Goal: Obtain resource: Download file/media

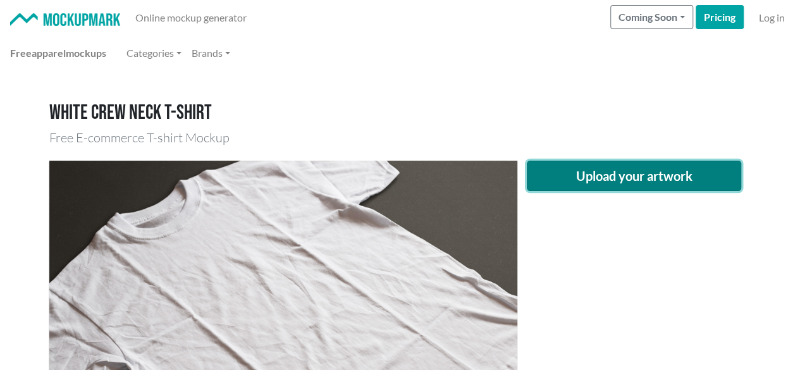
click at [639, 180] on button "Upload your artwork" at bounding box center [634, 176] width 215 height 30
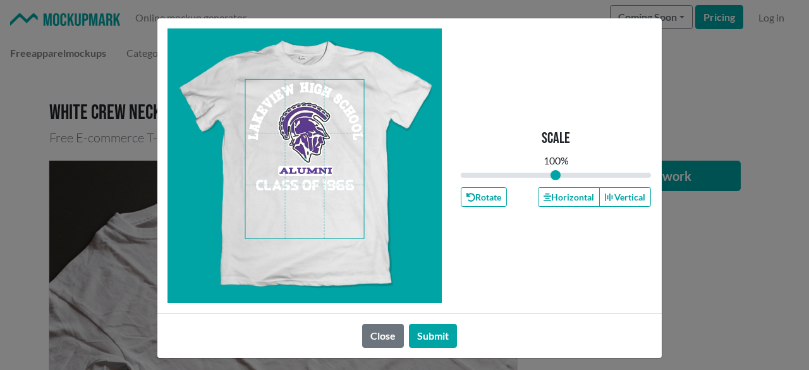
click at [304, 132] on span at bounding box center [304, 159] width 119 height 159
click at [555, 200] on button "Horizontal" at bounding box center [569, 197] width 62 height 20
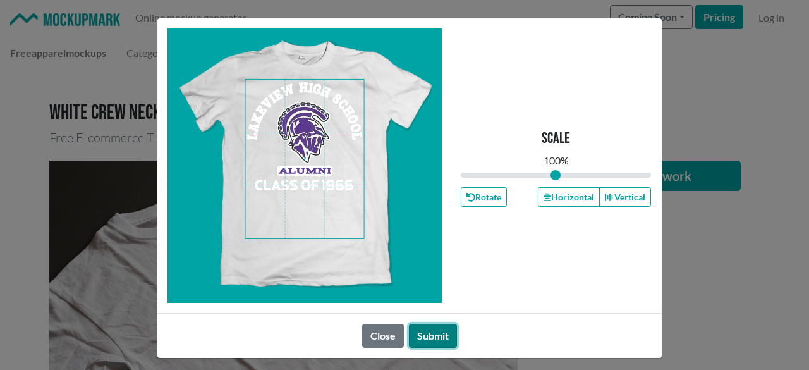
click at [436, 335] on button "Submit" at bounding box center [433, 336] width 48 height 24
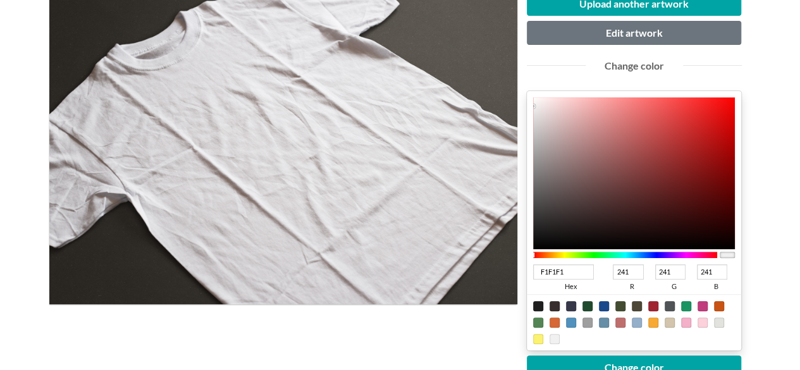
scroll to position [190, 0]
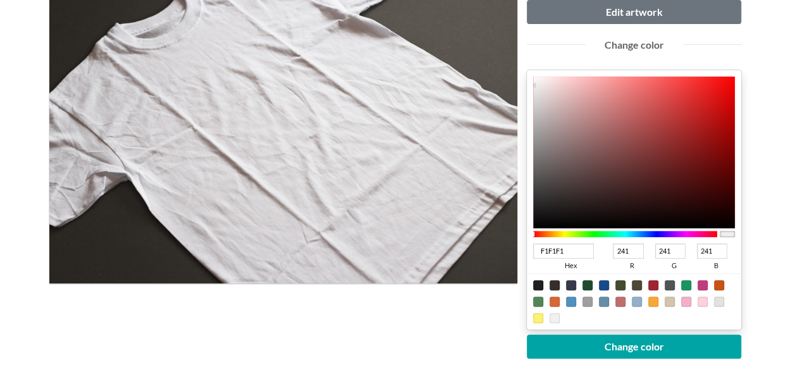
click at [660, 231] on div at bounding box center [625, 234] width 185 height 6
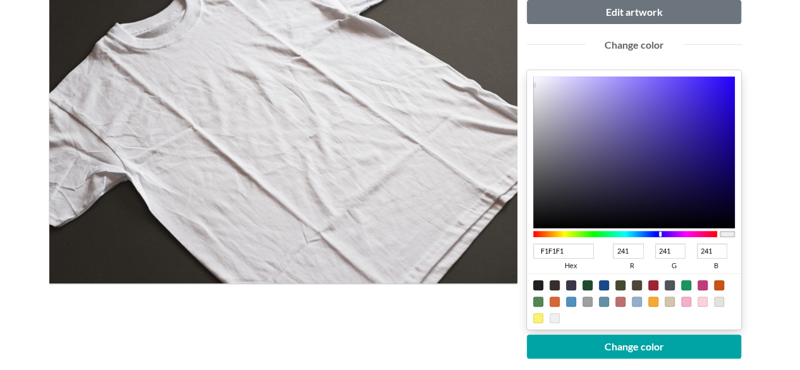
click at [684, 231] on div at bounding box center [625, 234] width 185 height 6
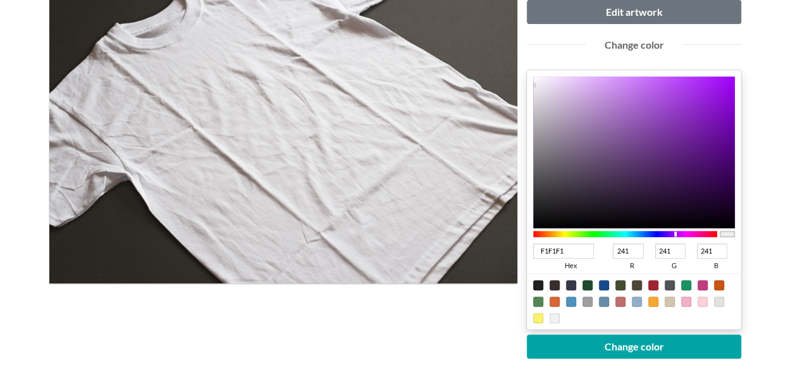
click at [675, 231] on div at bounding box center [625, 234] width 185 height 6
type input "53057F"
type input "83"
type input "5"
type input "127"
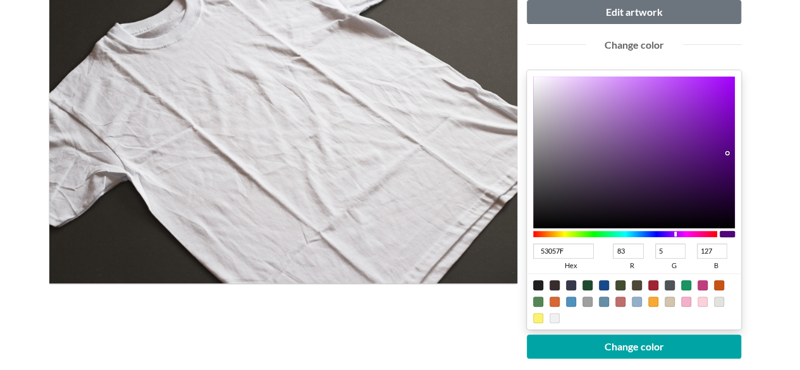
type input "540580"
type input "84"
type input "128"
type input "540480"
type input "4"
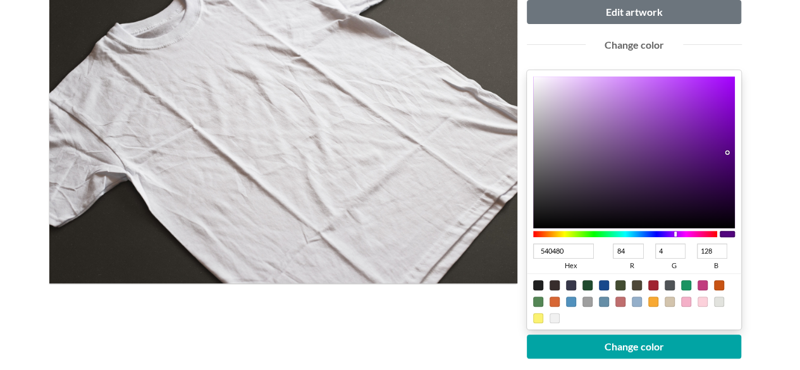
type input "540380"
type input "3"
type input "530080"
type input "83"
type input "0"
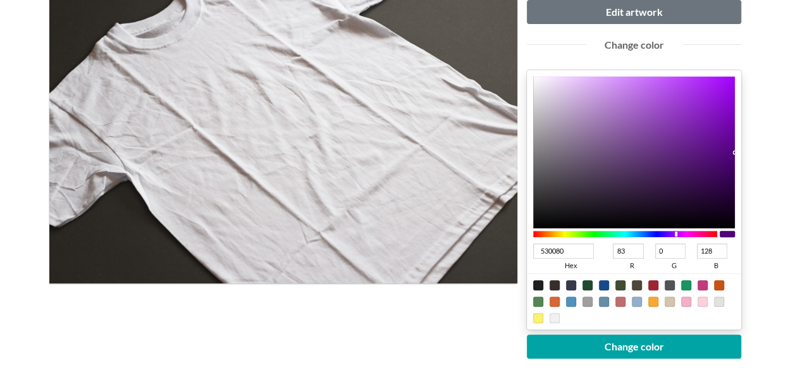
drag, startPoint x: 728, startPoint y: 151, endPoint x: 737, endPoint y: 151, distance: 9.5
click at [737, 151] on div "530080 hex 83 r 0 g 128 b 100 a" at bounding box center [634, 199] width 215 height 259
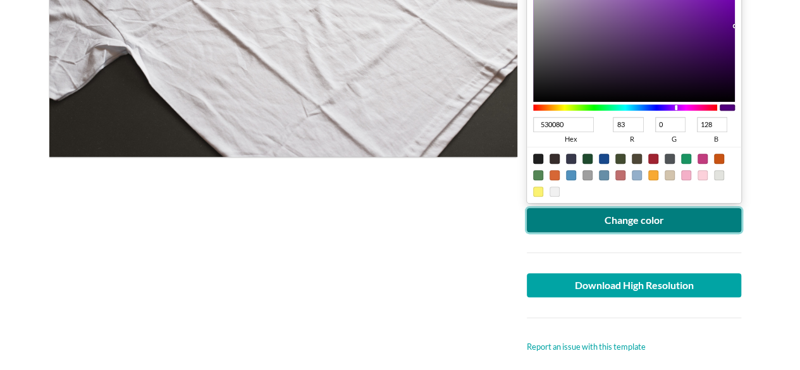
click at [695, 223] on button "Change color" at bounding box center [634, 220] width 215 height 24
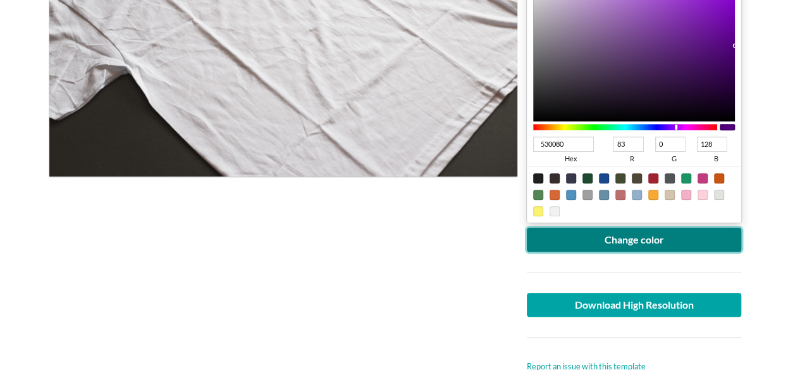
scroll to position [316, 0]
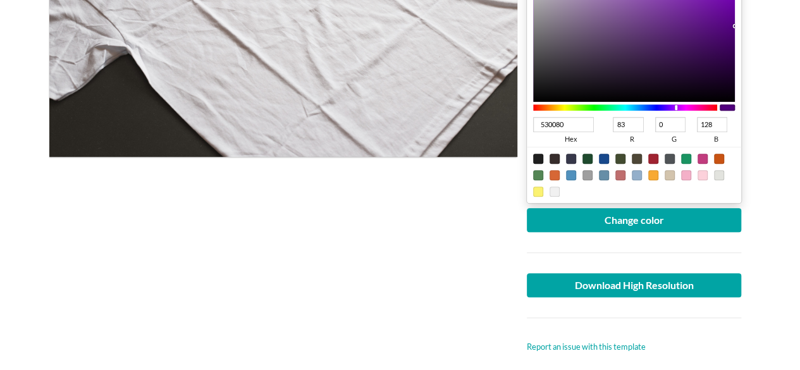
click at [627, 299] on div at bounding box center [634, 317] width 234 height 41
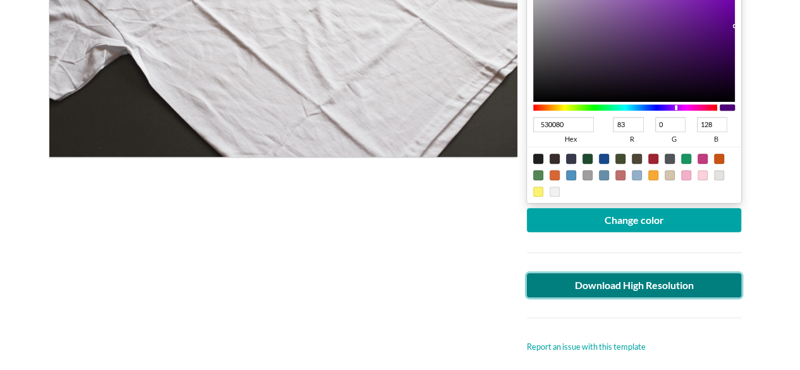
click at [636, 280] on link "Download High Resolution" at bounding box center [634, 285] width 215 height 24
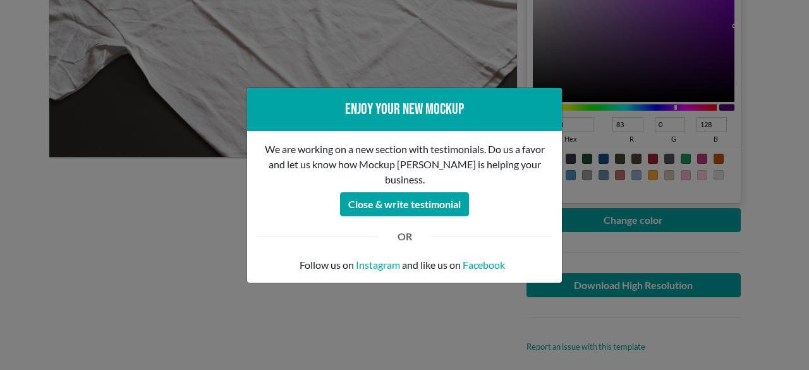
click at [181, 217] on div "Enjoy your new mockup We are working on a new section with testimonials. Do us …" at bounding box center [404, 185] width 809 height 370
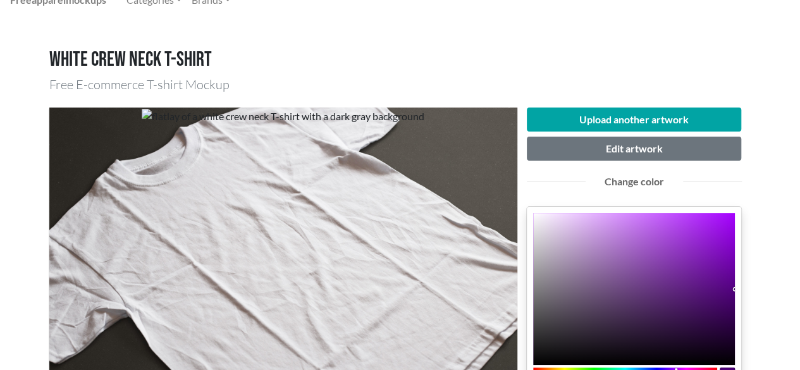
scroll to position [0, 0]
